Goal: Navigation & Orientation: Go to known website

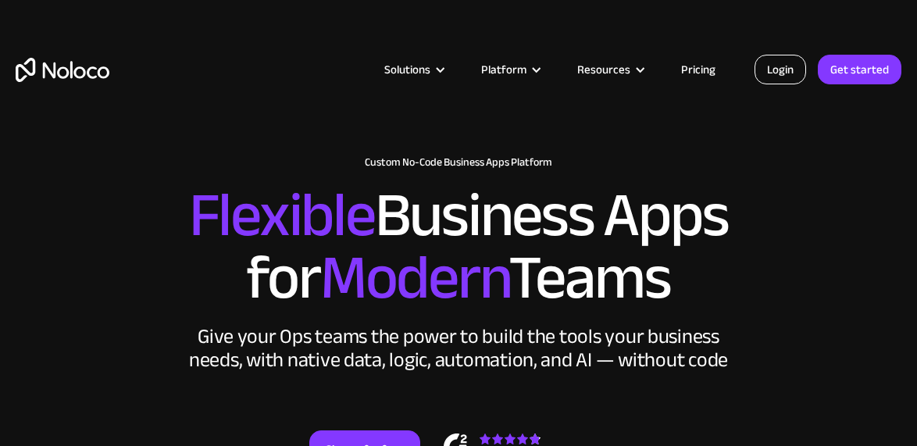
click at [763, 61] on link "Login" at bounding box center [781, 70] width 52 height 30
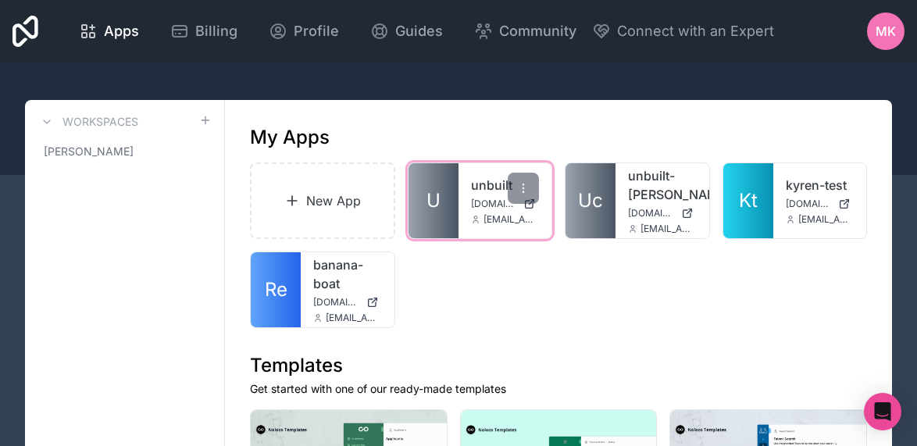
click at [439, 180] on link "U" at bounding box center [434, 200] width 50 height 75
